Goal: Book appointment/travel/reservation

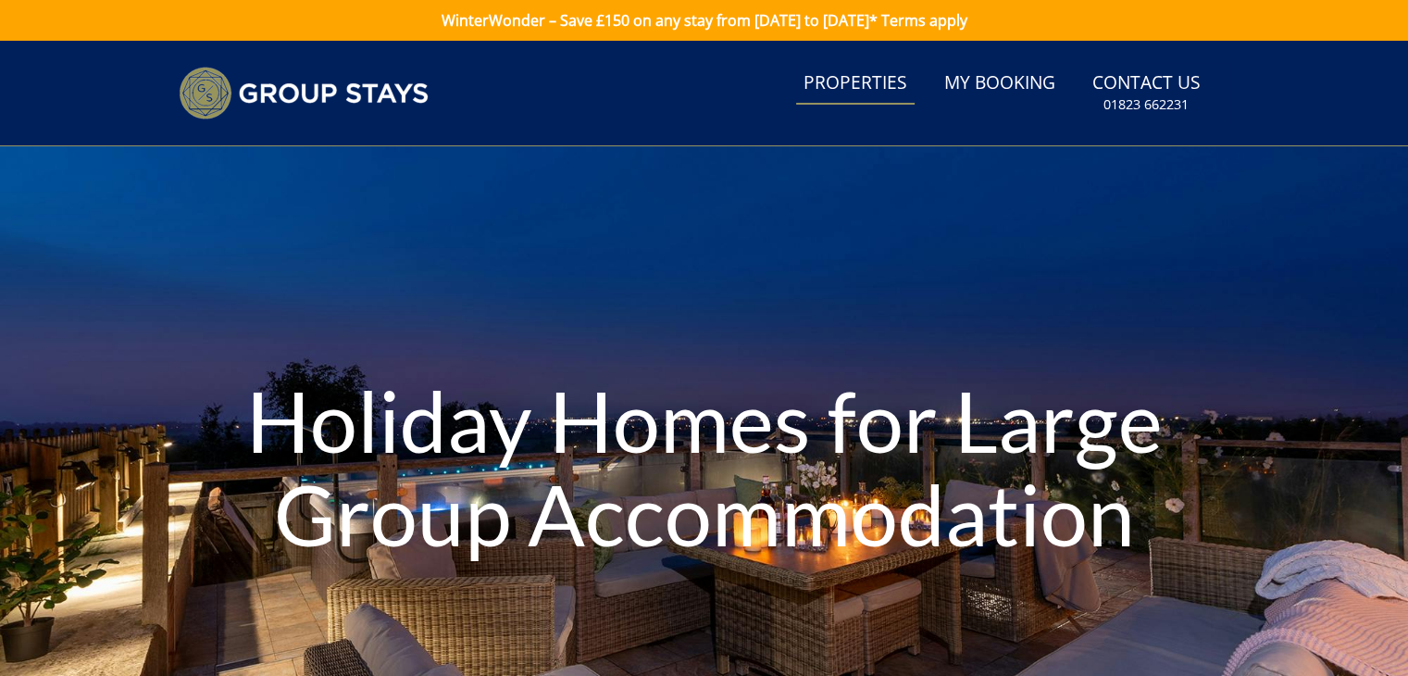
click at [866, 83] on link "Properties" at bounding box center [855, 84] width 119 height 42
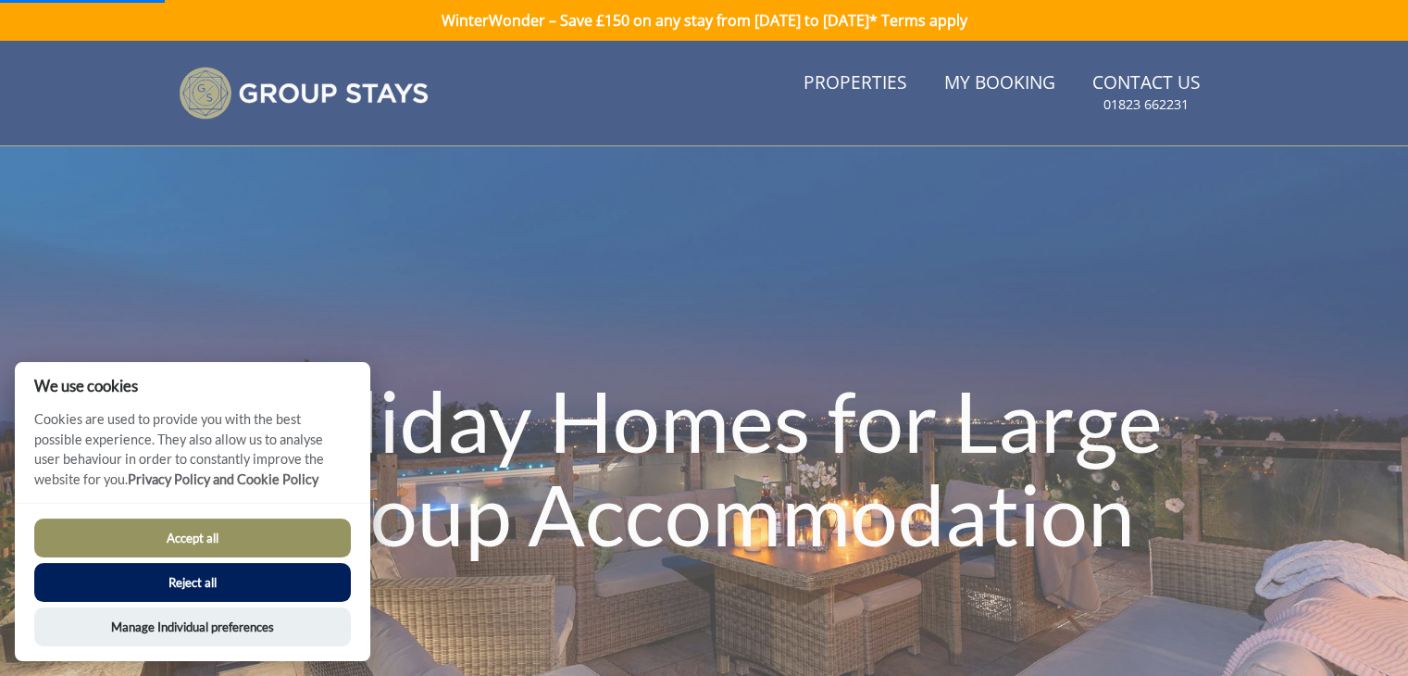
click at [217, 592] on button "Reject all" at bounding box center [192, 582] width 317 height 39
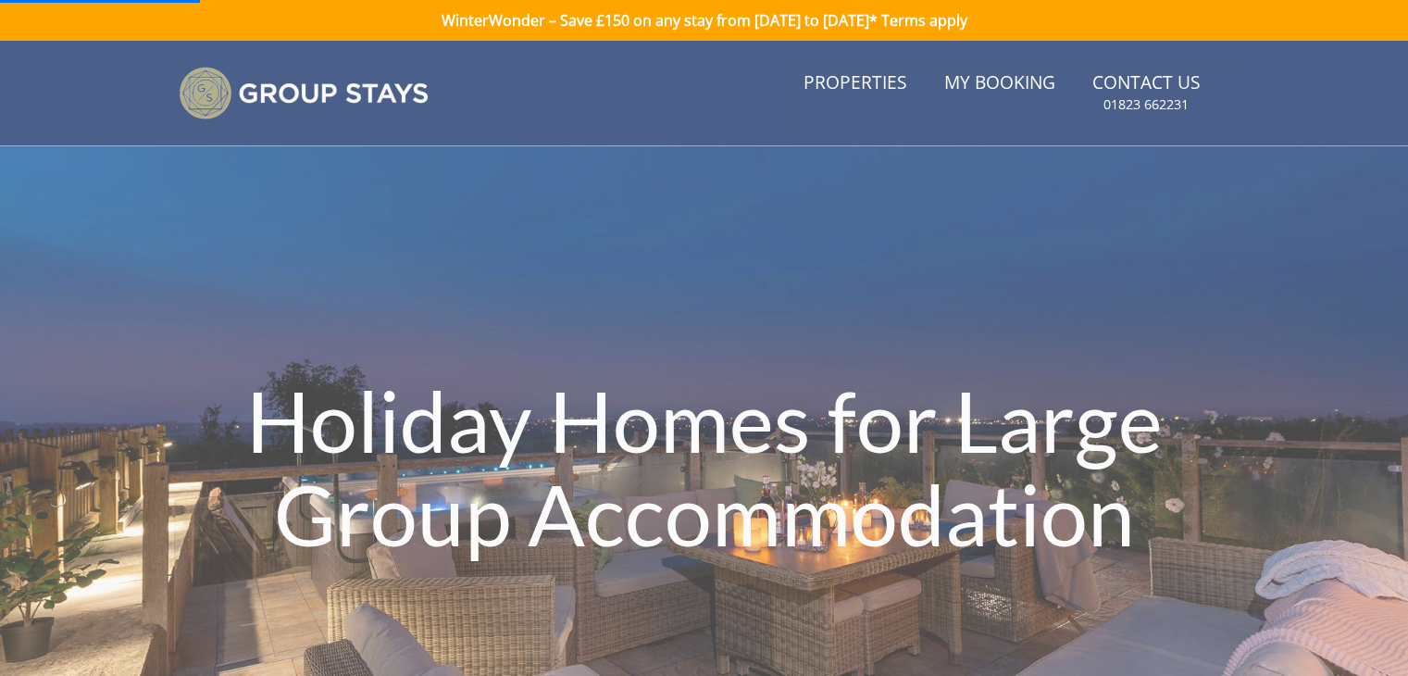
scroll to position [81, 0]
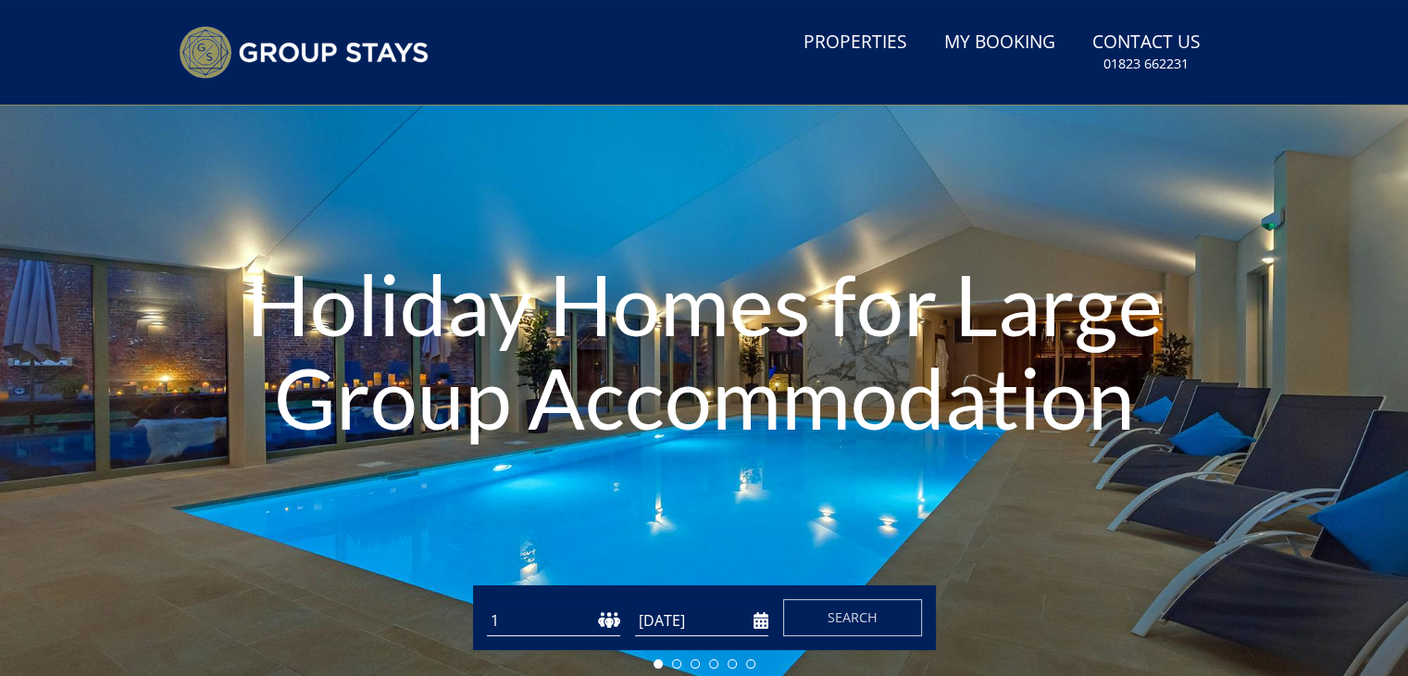
click at [615, 624] on select "1 2 3 4 5 6 7 8 9 10 11 12 13 14 15 16 17 18 19 20 21 22 23 24 25 26 27 28 29 3…" at bounding box center [553, 621] width 133 height 31
select select "14"
click at [487, 606] on select "1 2 3 4 5 6 7 8 9 10 11 12 13 14 15 16 17 18 19 20 21 22 23 24 25 26 27 28 29 3…" at bounding box center [553, 621] width 133 height 31
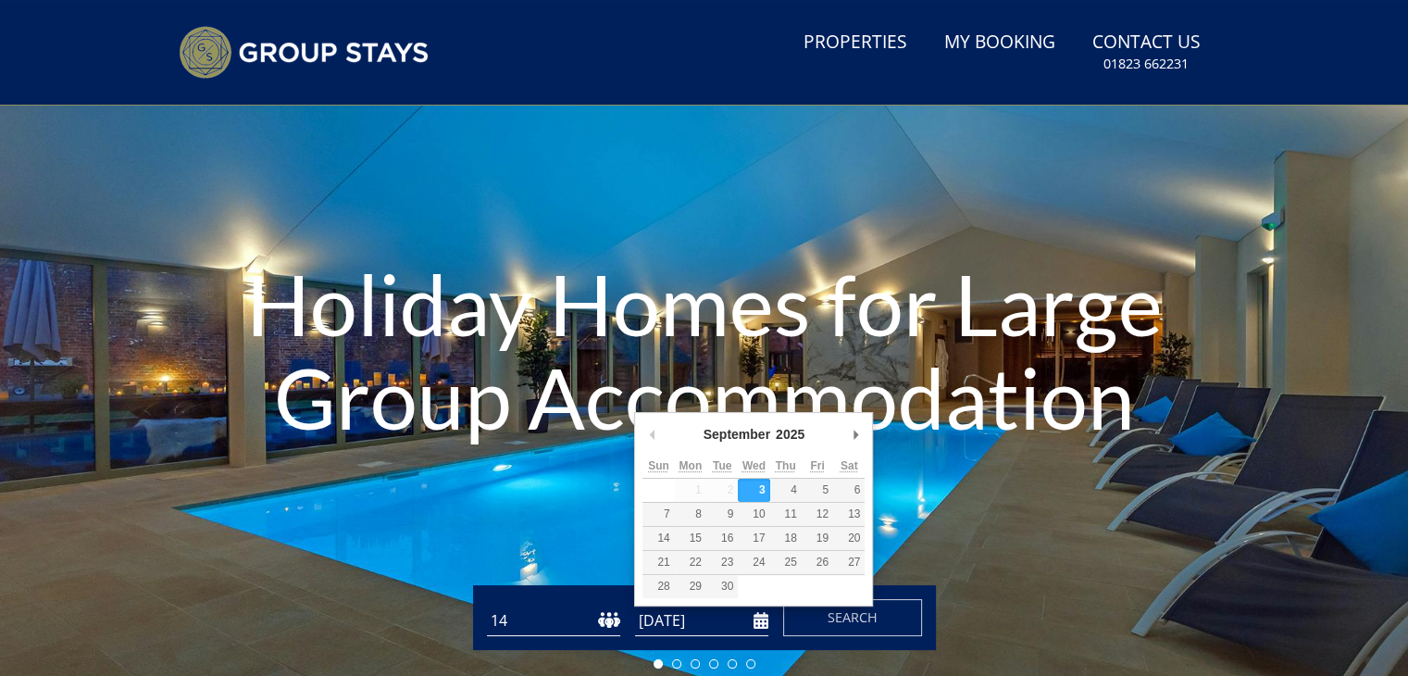
click at [665, 619] on input "[DATE]" at bounding box center [701, 621] width 133 height 31
type input "[DATE]"
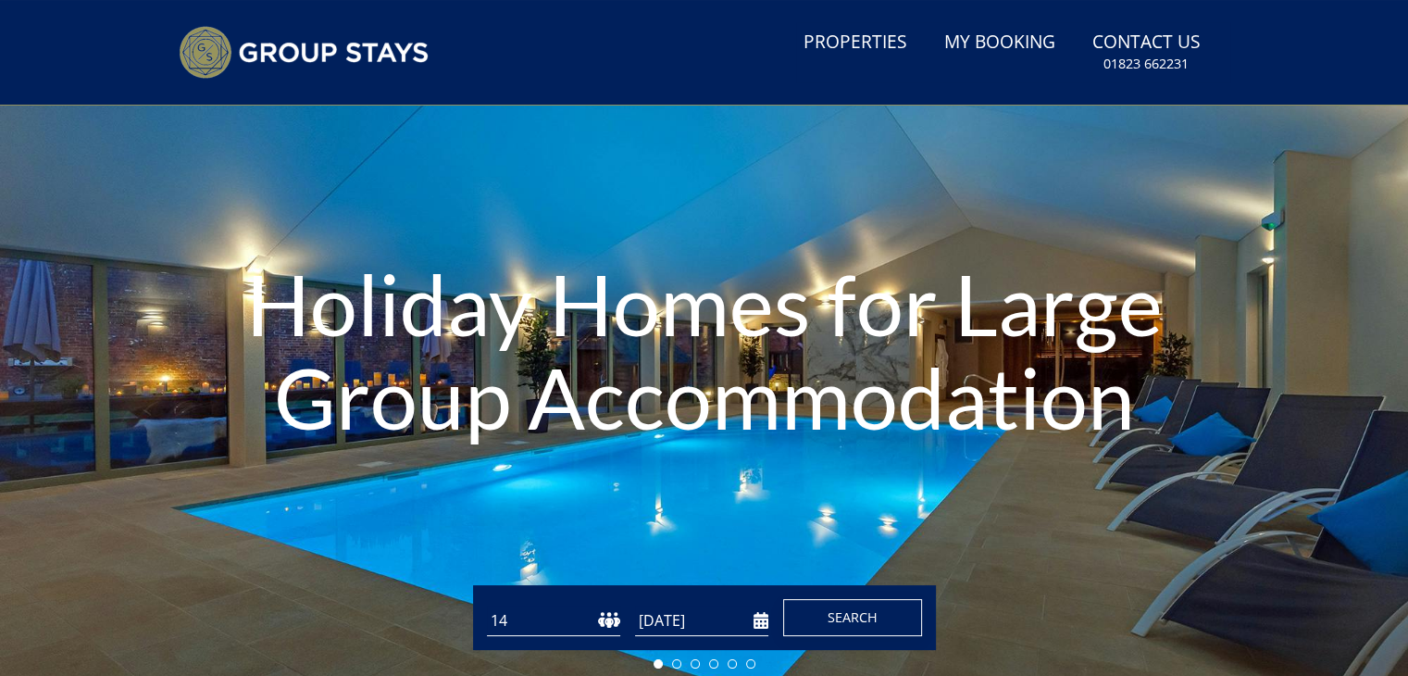
click at [874, 614] on span "Search" at bounding box center [853, 617] width 50 height 18
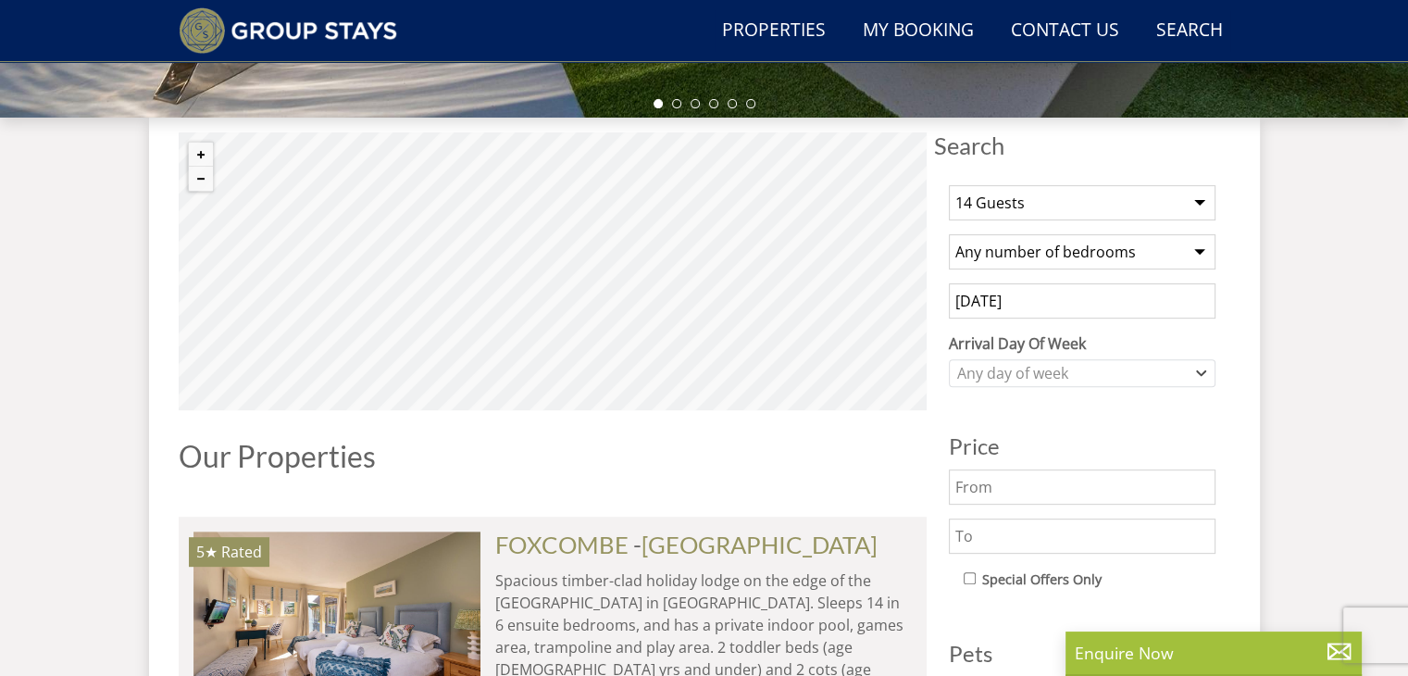
scroll to position [648, 0]
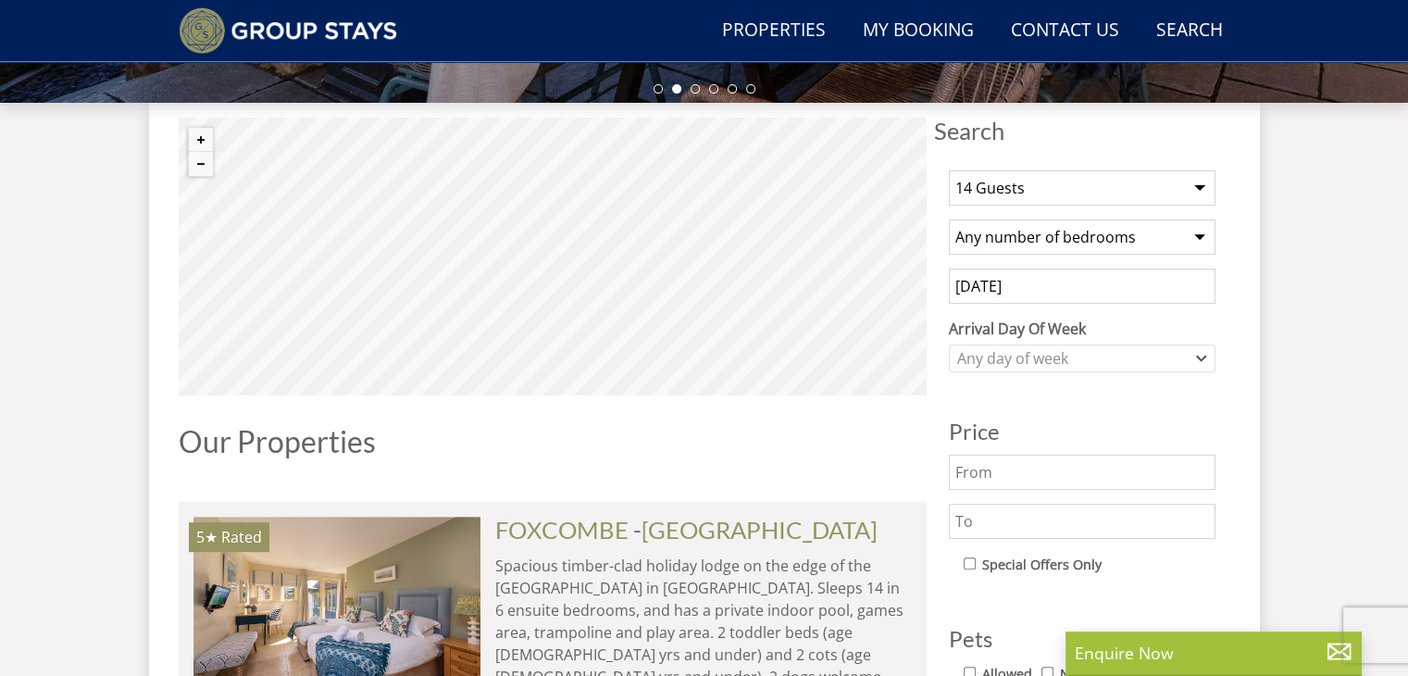
select select "14"
